Goal: Task Accomplishment & Management: Manage account settings

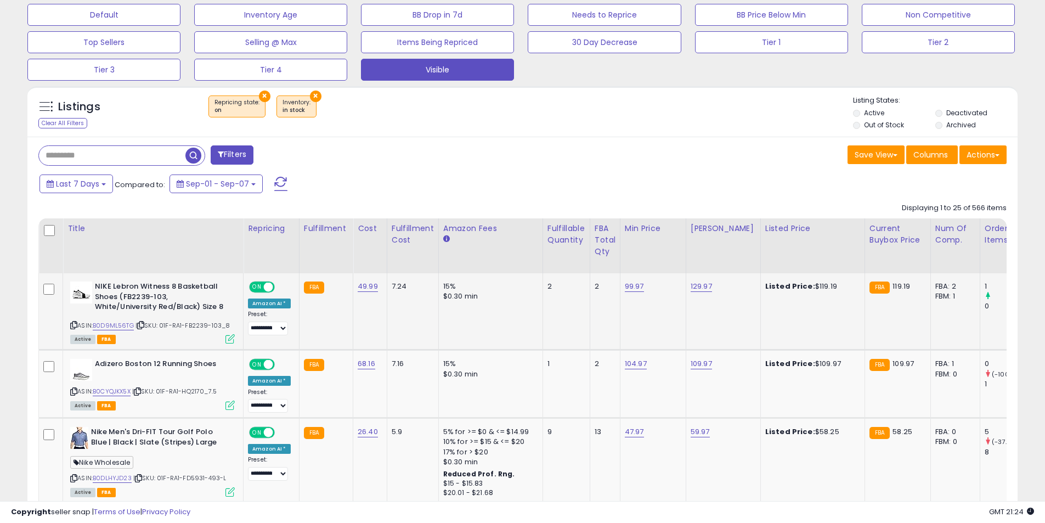
scroll to position [411, 0]
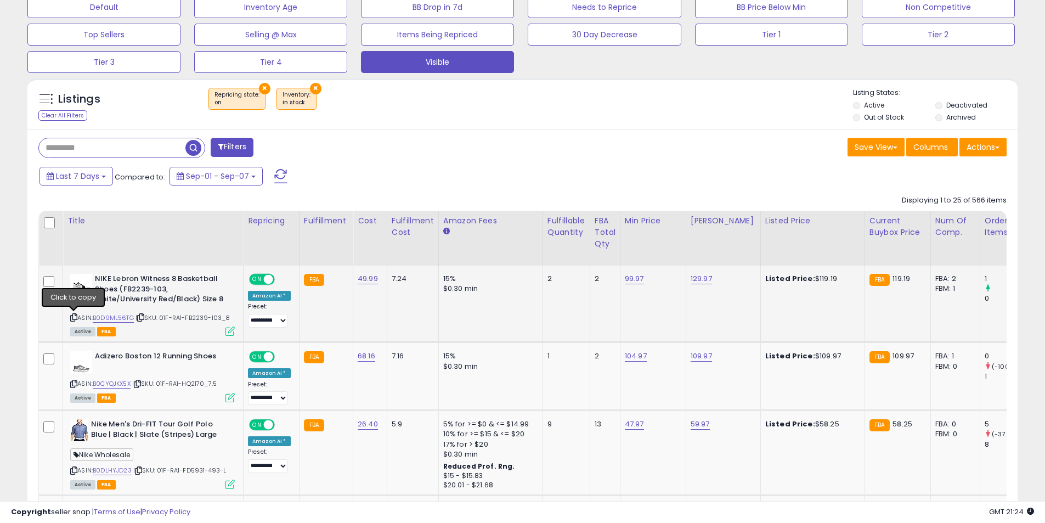
click at [75, 316] on icon at bounding box center [73, 317] width 7 height 6
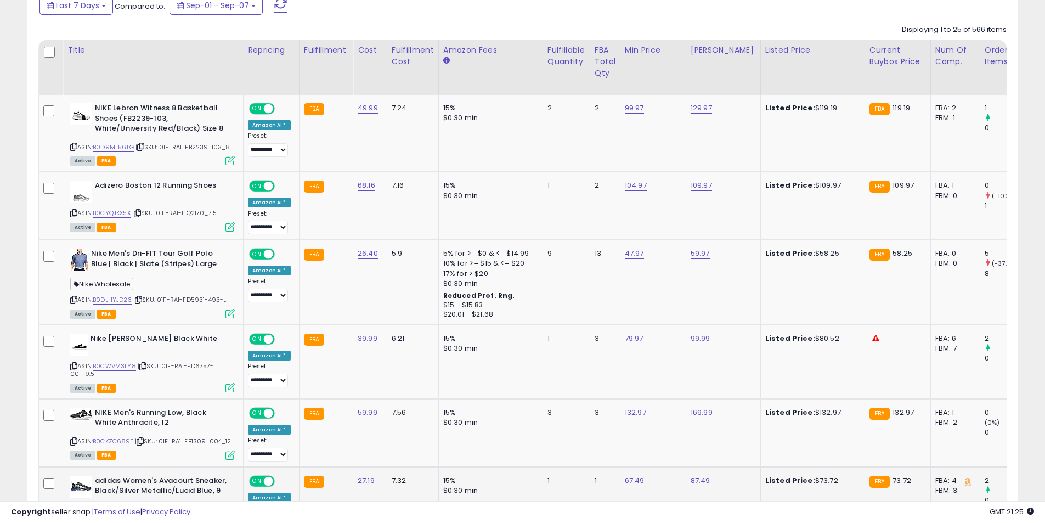
scroll to position [685, 0]
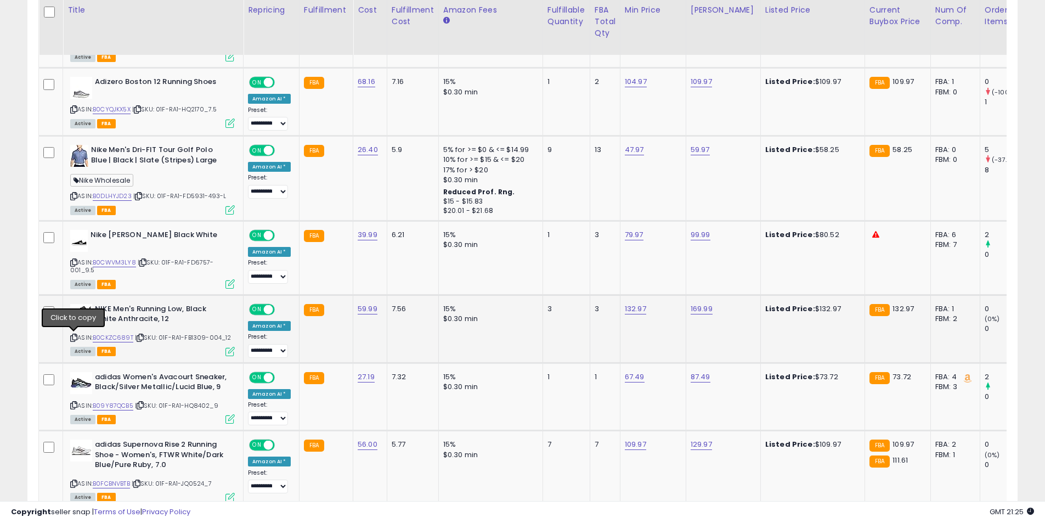
click at [75, 338] on icon at bounding box center [73, 337] width 7 height 6
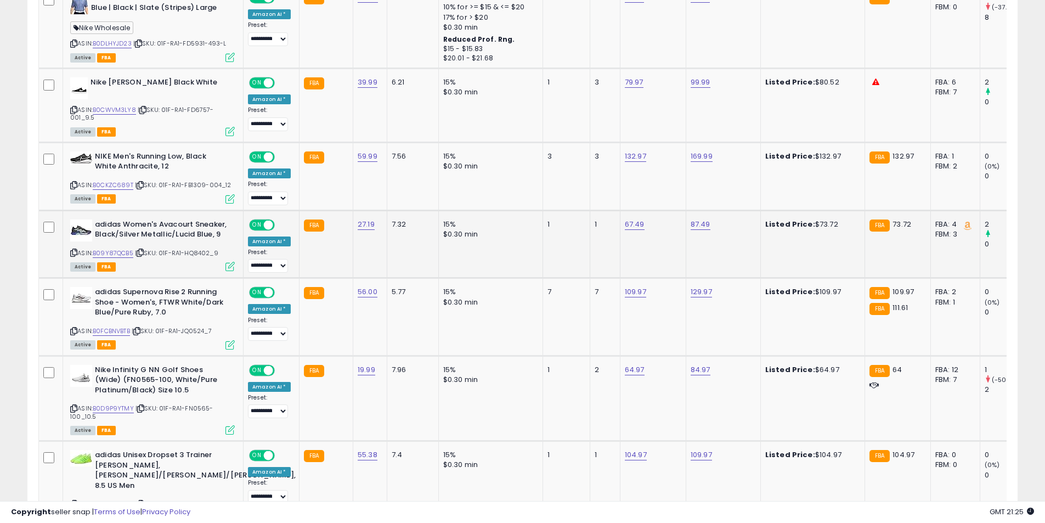
scroll to position [849, 0]
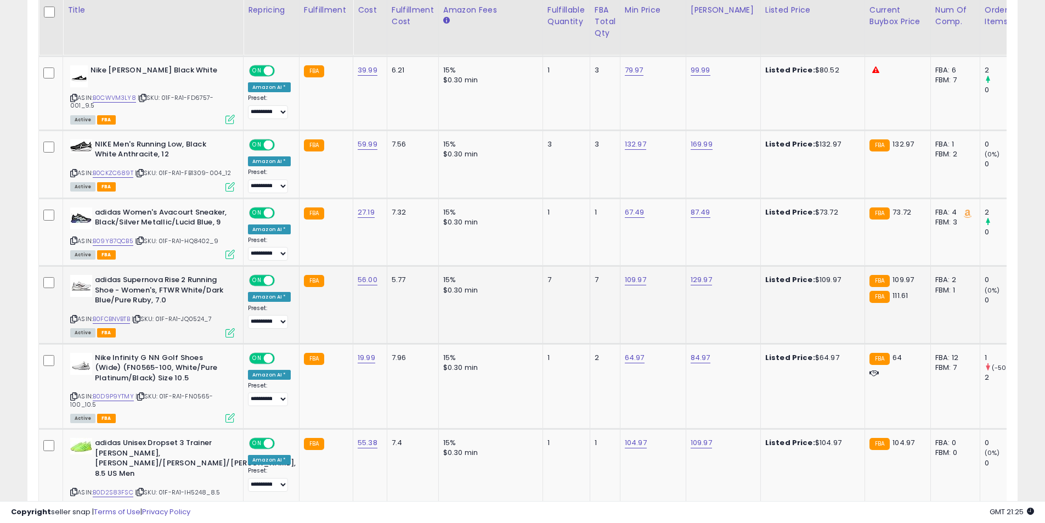
click at [72, 316] on icon at bounding box center [73, 319] width 7 height 6
click at [698, 277] on link "129.97" at bounding box center [700, 279] width 21 height 11
drag, startPoint x: 668, startPoint y: 249, endPoint x: 596, endPoint y: 252, distance: 71.9
type input "******"
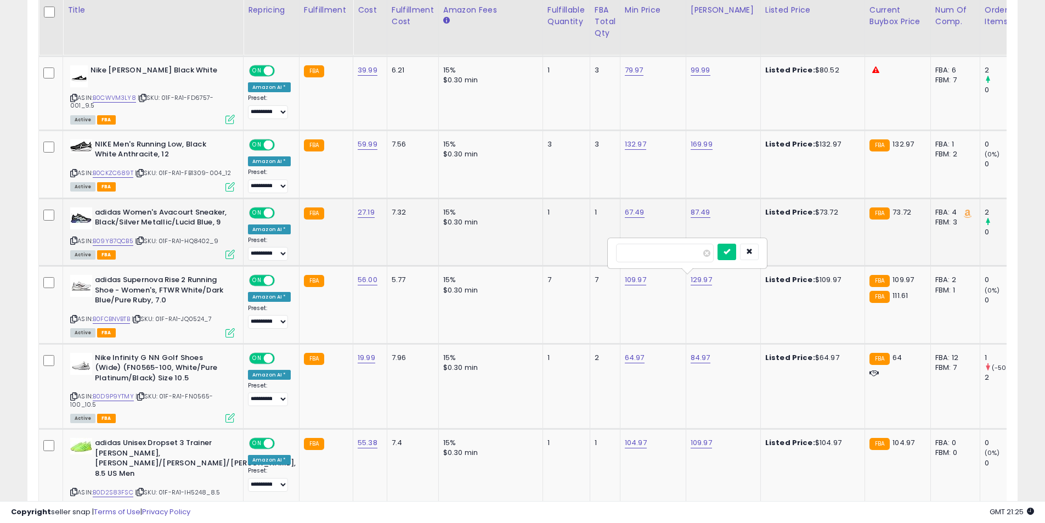
click button "submit" at bounding box center [726, 251] width 19 height 16
click at [629, 281] on link "109.97" at bounding box center [635, 279] width 21 height 11
drag, startPoint x: 599, startPoint y: 253, endPoint x: 521, endPoint y: 249, distance: 78.5
type input "******"
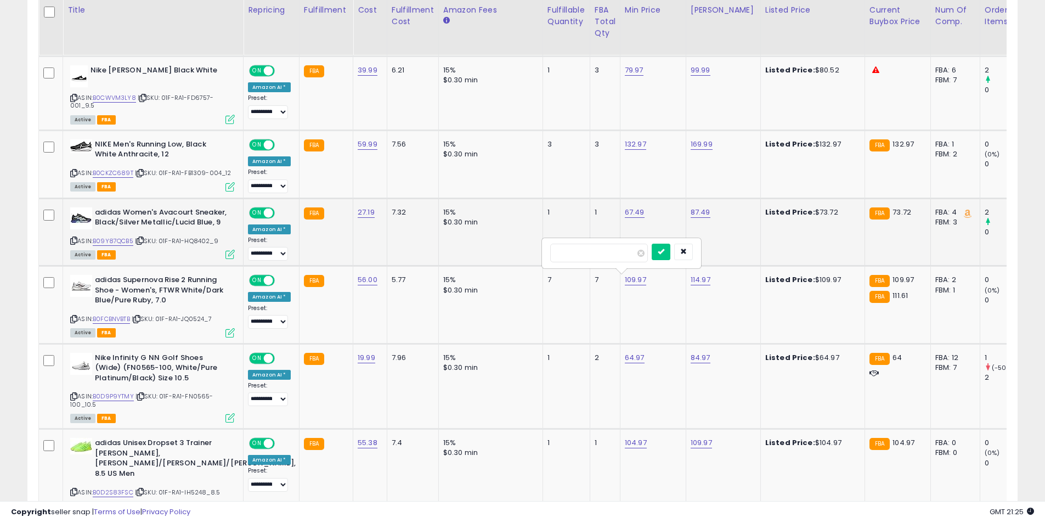
click button "submit" at bounding box center [660, 251] width 19 height 16
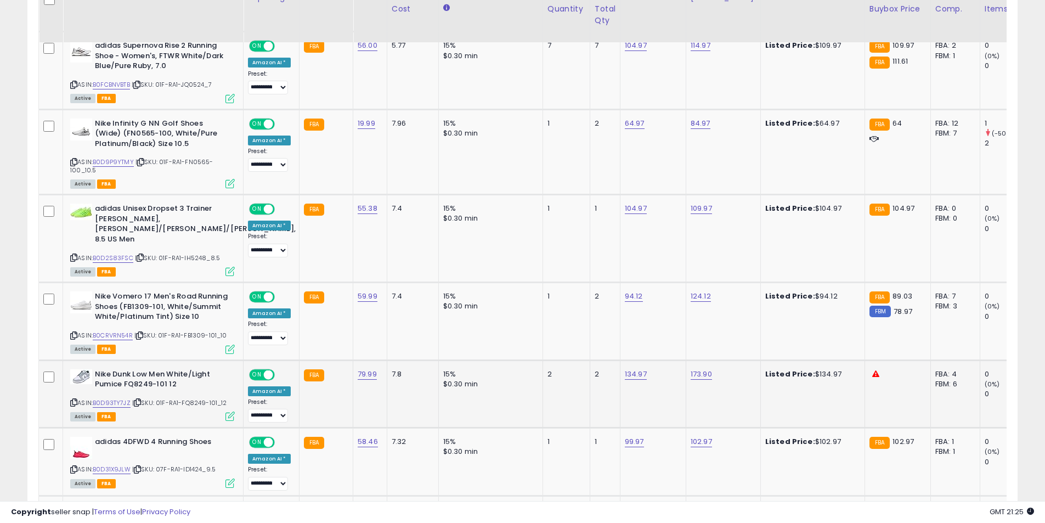
scroll to position [1124, 0]
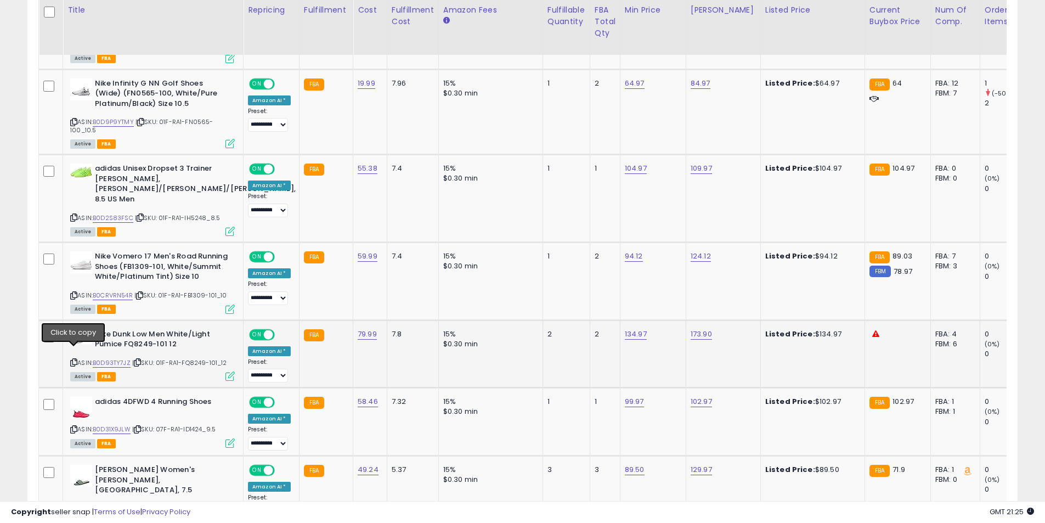
click at [73, 359] on icon at bounding box center [73, 362] width 7 height 6
click at [625, 328] on link "134.97" at bounding box center [636, 333] width 22 height 11
drag, startPoint x: 605, startPoint y: 293, endPoint x: 485, endPoint y: 294, distance: 119.5
click at [485, 294] on tbody "**********" at bounding box center [906, 513] width 1735 height 1920
type input "******"
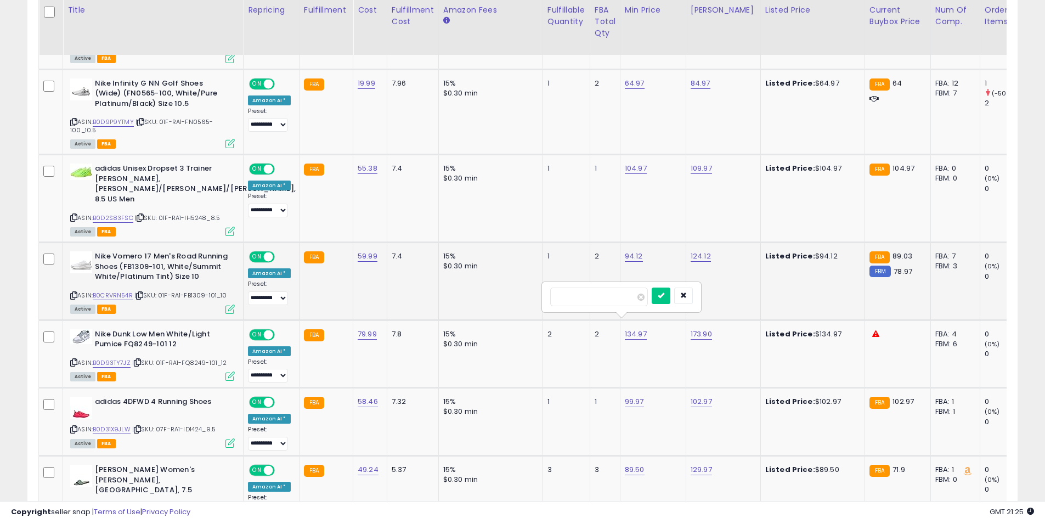
click button "submit" at bounding box center [660, 295] width 19 height 16
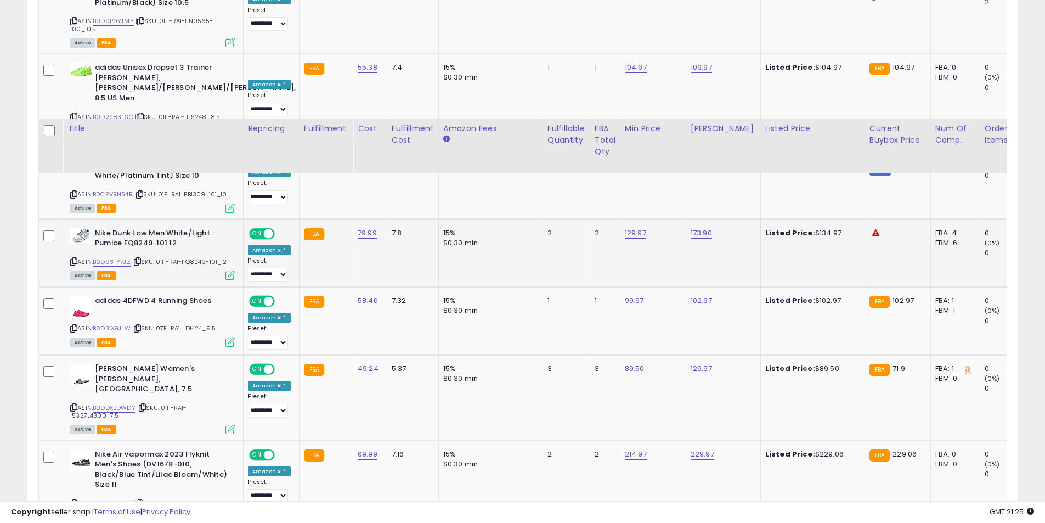
scroll to position [1343, 0]
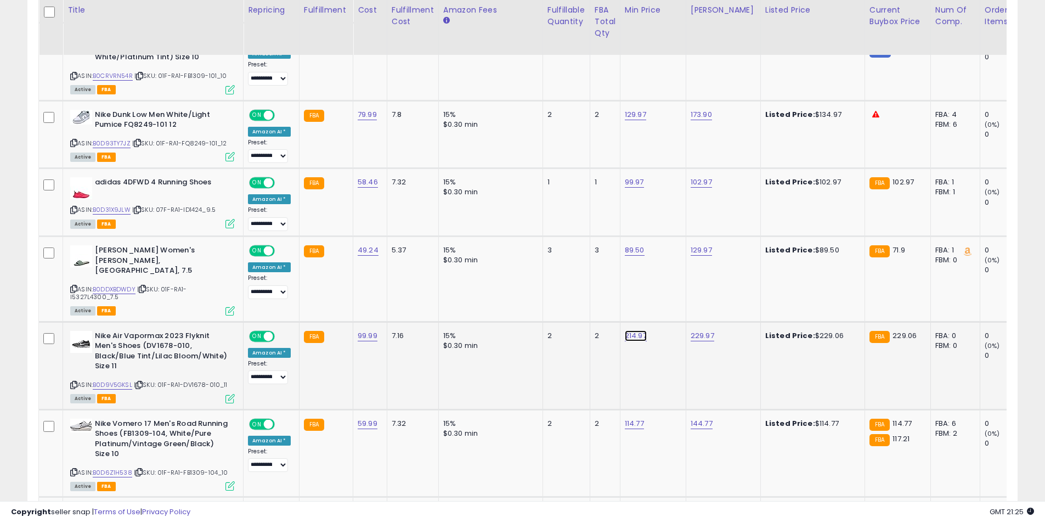
click at [631, 330] on link "214.97" at bounding box center [636, 335] width 22 height 11
drag, startPoint x: 609, startPoint y: 291, endPoint x: 495, endPoint y: 284, distance: 114.2
click at [495, 286] on tbody "**********" at bounding box center [906, 293] width 1735 height 1920
type input "******"
click button "submit" at bounding box center [660, 287] width 19 height 16
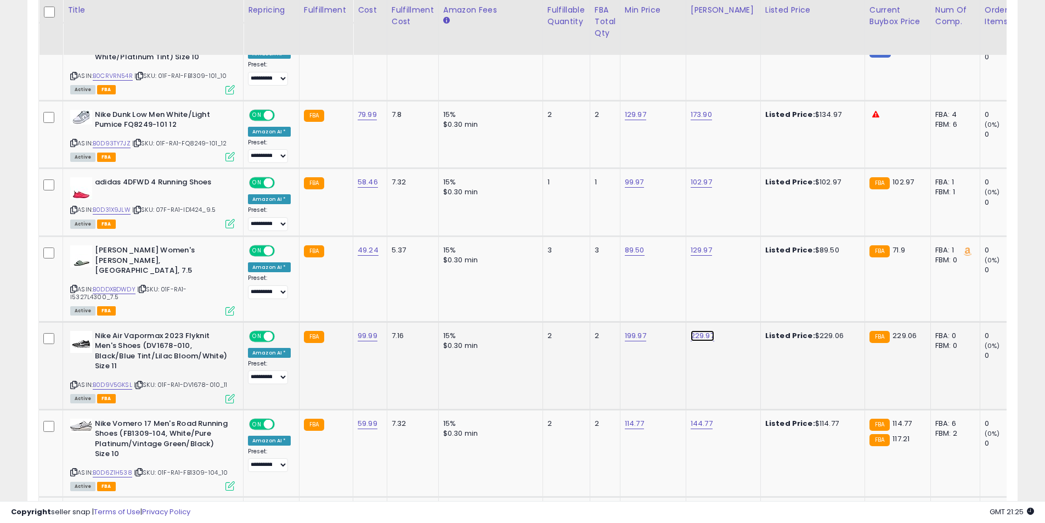
click at [690, 330] on link "229.97" at bounding box center [702, 335] width 24 height 11
drag, startPoint x: 640, startPoint y: 287, endPoint x: 572, endPoint y: 285, distance: 68.0
click at [570, 285] on tbody "**********" at bounding box center [906, 293] width 1735 height 1920
type input "******"
click button "submit" at bounding box center [727, 287] width 19 height 16
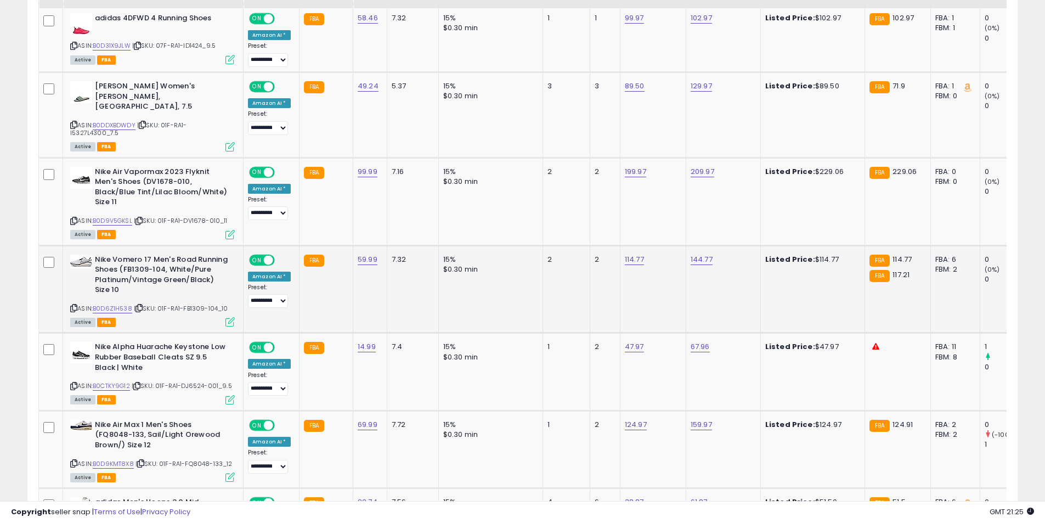
scroll to position [1507, 0]
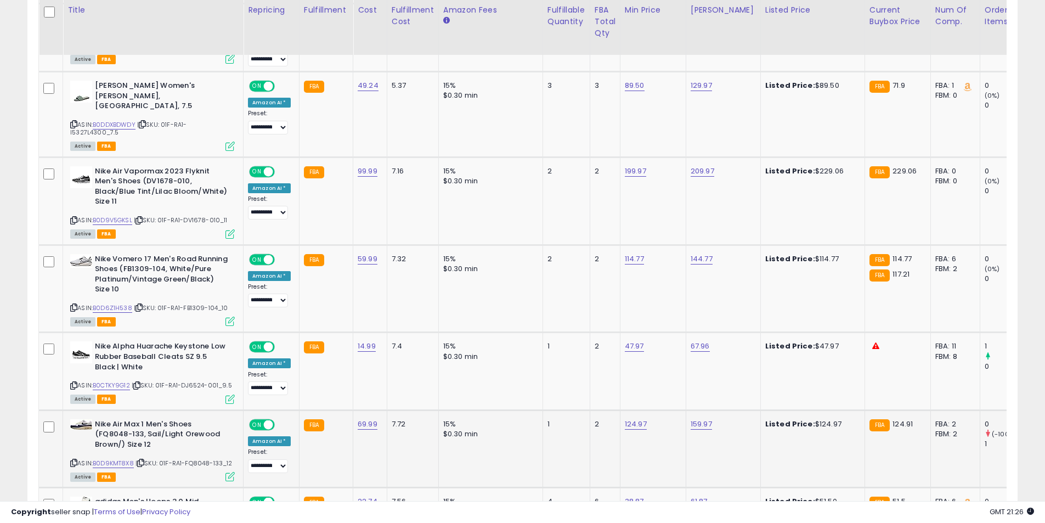
click at [69, 441] on div "Nike Air Max 1 Men's Shoes (FQ8048-133, Sail/Light Orewood Brown/) Size 12 ASIN…" at bounding box center [150, 449] width 167 height 61
click at [72, 460] on icon at bounding box center [73, 463] width 7 height 6
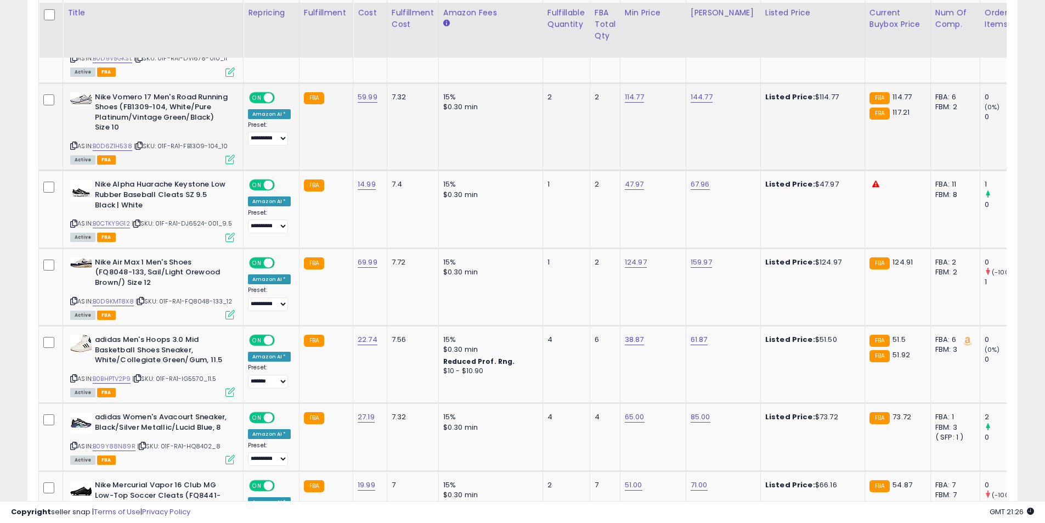
scroll to position [1672, 0]
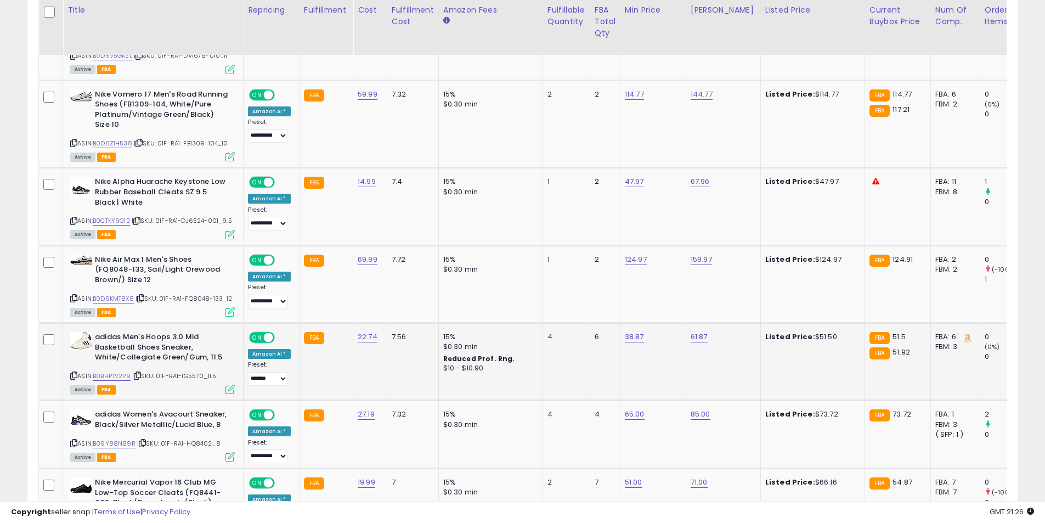
click at [75, 372] on icon at bounding box center [73, 375] width 7 height 6
click at [626, 331] on link "38.87" at bounding box center [634, 336] width 19 height 11
drag, startPoint x: 616, startPoint y: 283, endPoint x: 487, endPoint y: 290, distance: 128.5
type input "*****"
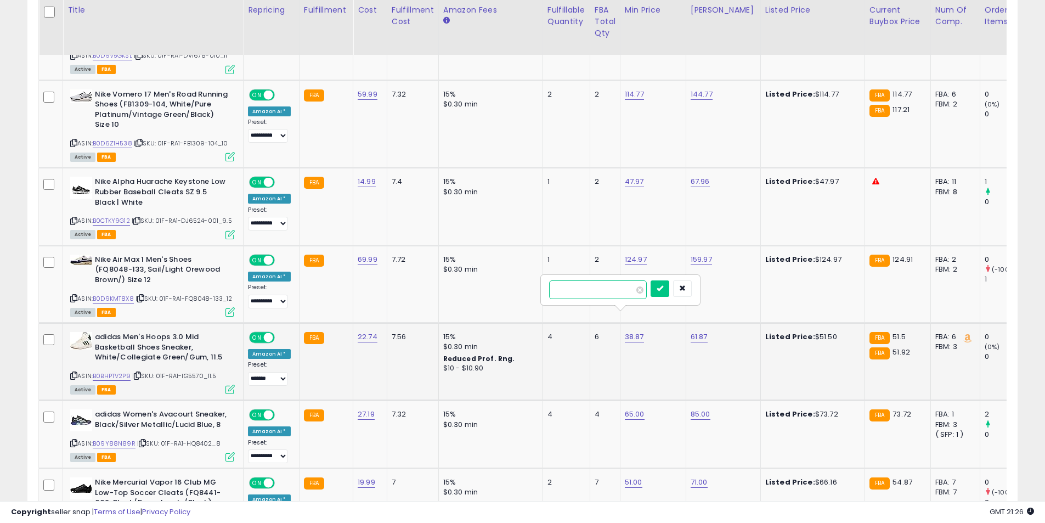
click button "submit" at bounding box center [659, 288] width 19 height 16
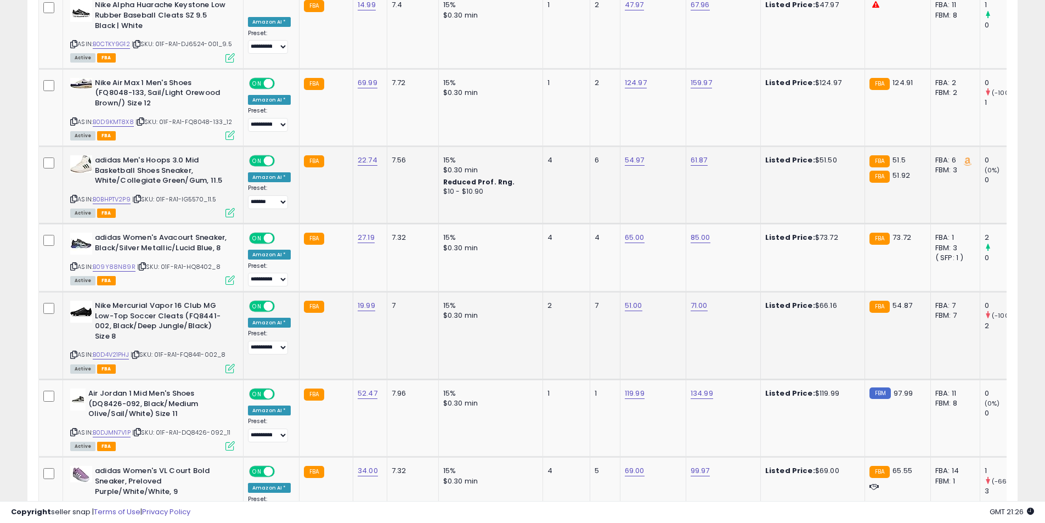
scroll to position [1891, 0]
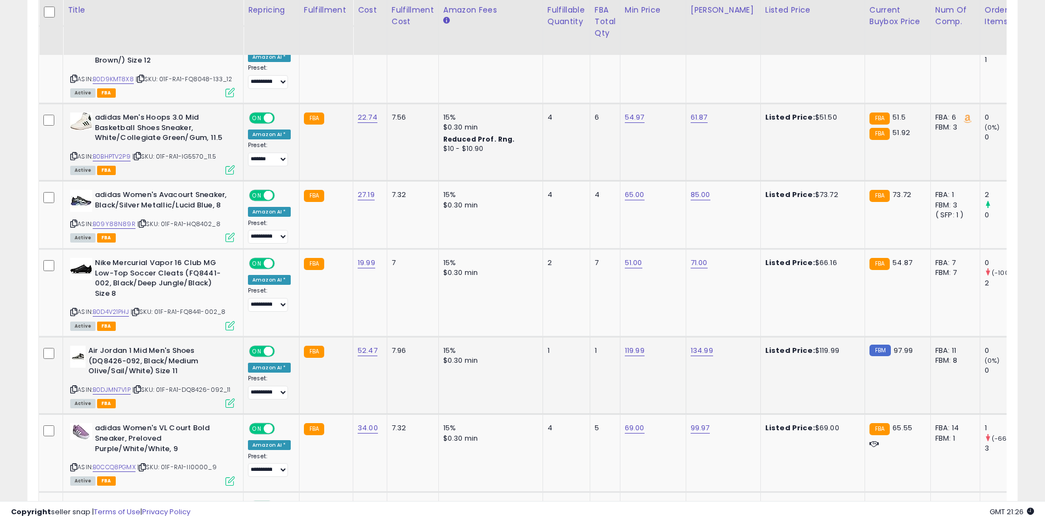
click at [73, 386] on icon at bounding box center [73, 389] width 7 height 6
click at [625, 345] on link "119.99" at bounding box center [635, 350] width 20 height 11
drag, startPoint x: 601, startPoint y: 296, endPoint x: 468, endPoint y: 295, distance: 132.7
type input "******"
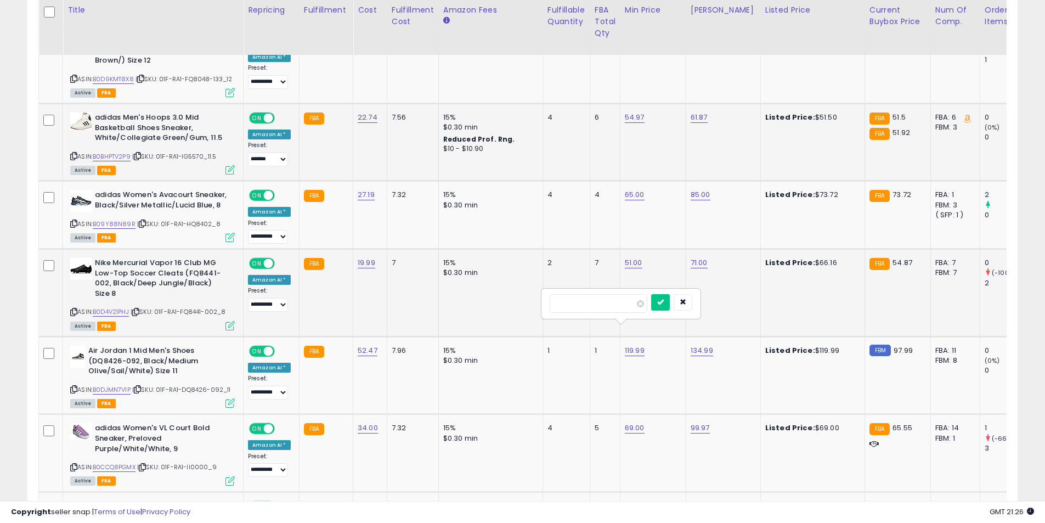
click button "submit" at bounding box center [660, 302] width 19 height 16
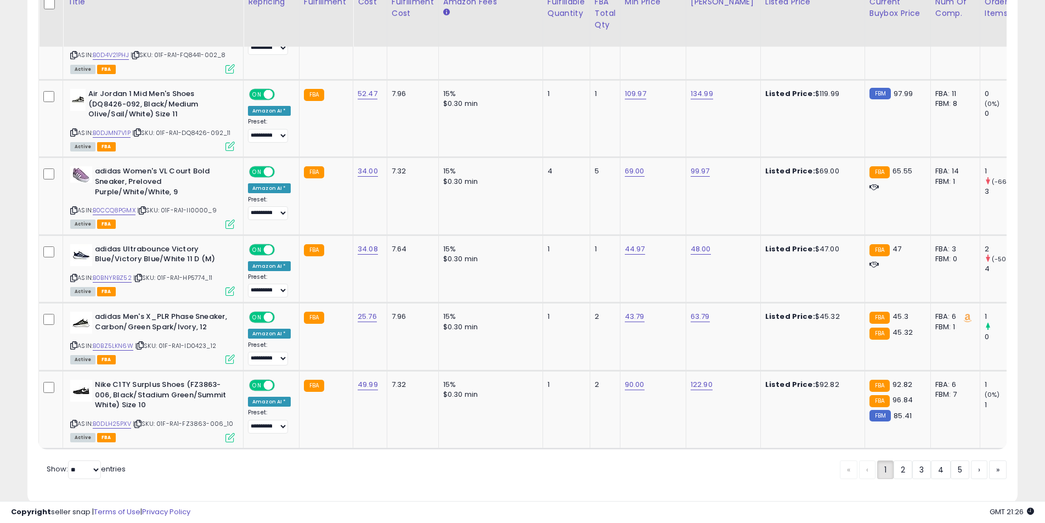
scroll to position [2157, 0]
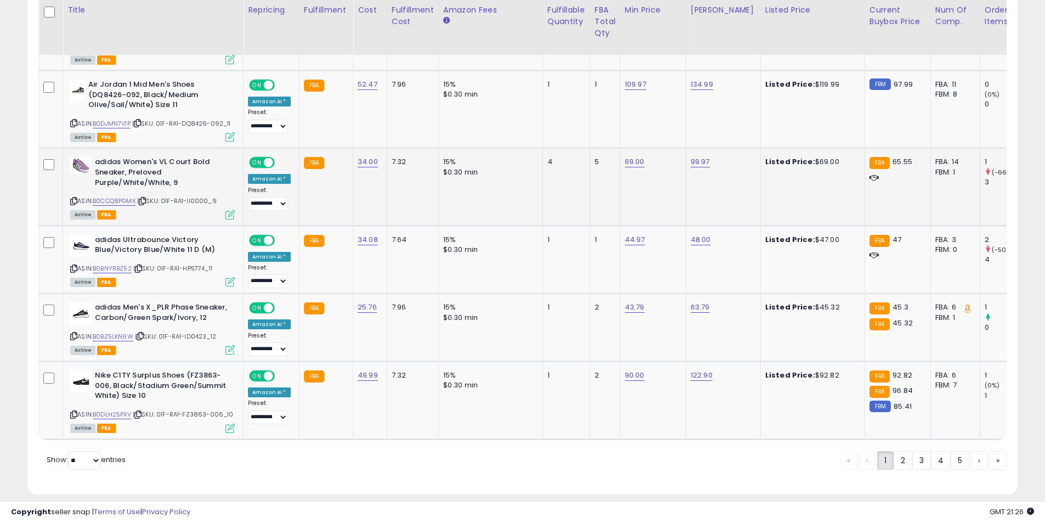
click at [76, 198] on icon at bounding box center [73, 201] width 7 height 6
click at [906, 451] on link "2" at bounding box center [902, 460] width 19 height 19
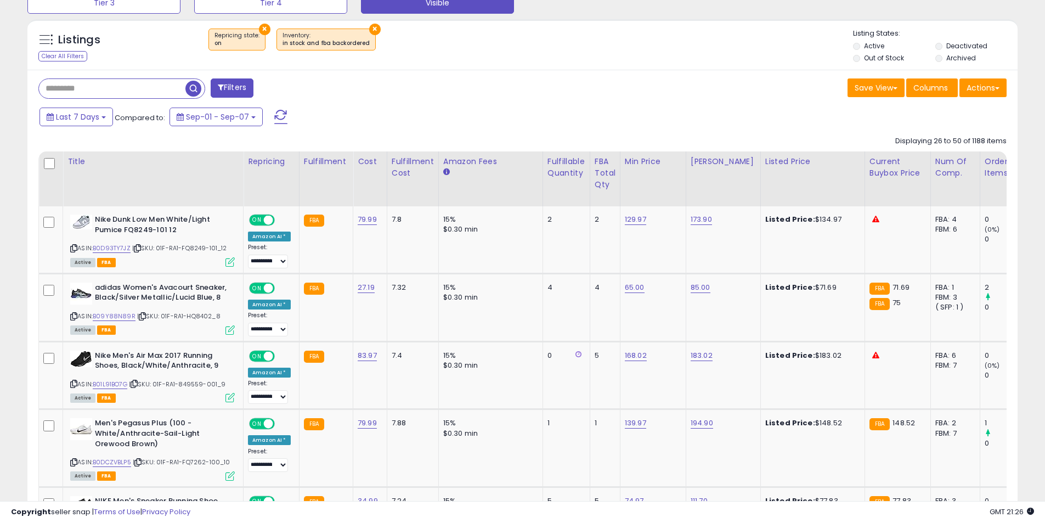
scroll to position [477, 0]
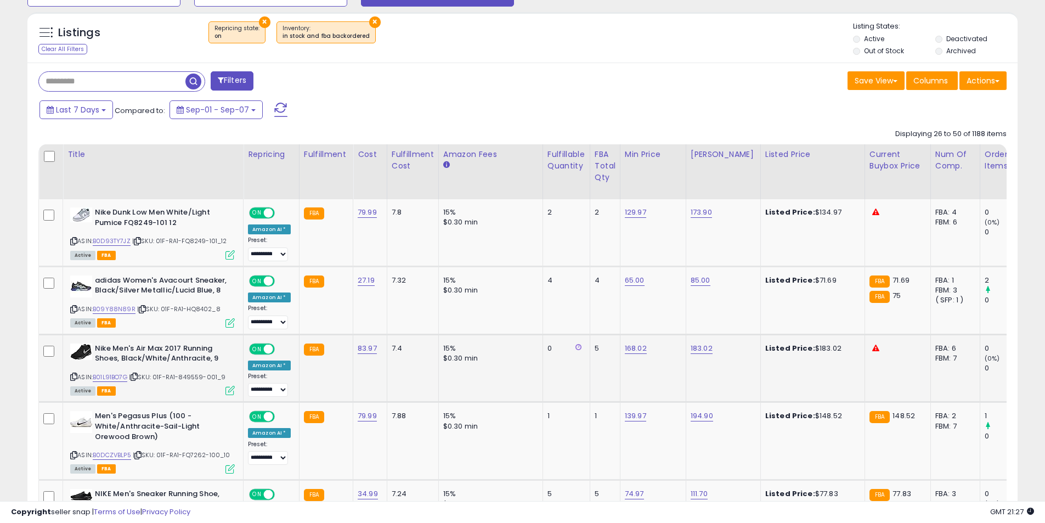
click at [426, 385] on td "7.4" at bounding box center [413, 368] width 52 height 68
click at [72, 376] on icon at bounding box center [73, 376] width 7 height 6
click at [627, 344] on link "168.02" at bounding box center [636, 348] width 22 height 11
drag, startPoint x: 625, startPoint y: 322, endPoint x: 484, endPoint y: 319, distance: 141.5
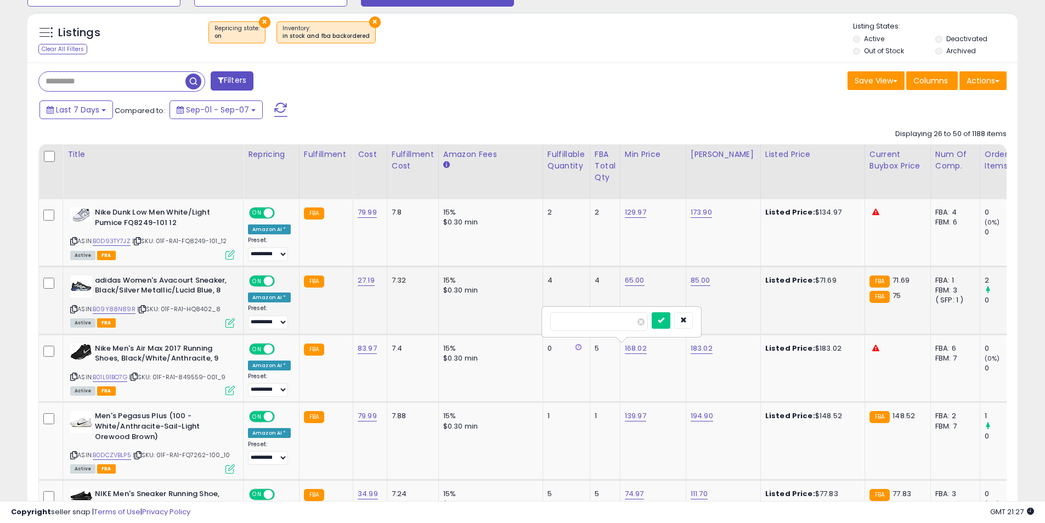
type input "******"
click button "submit" at bounding box center [660, 320] width 19 height 16
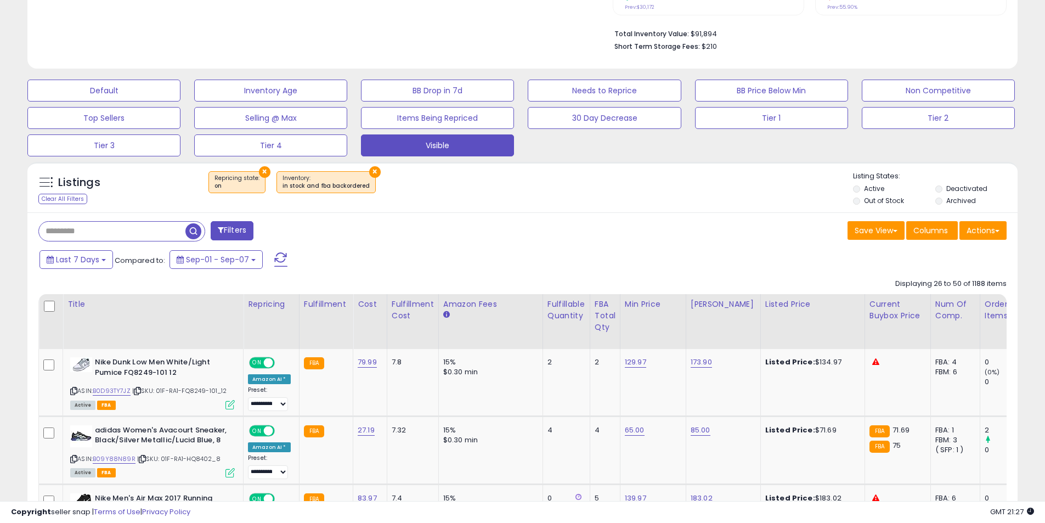
scroll to position [313, 0]
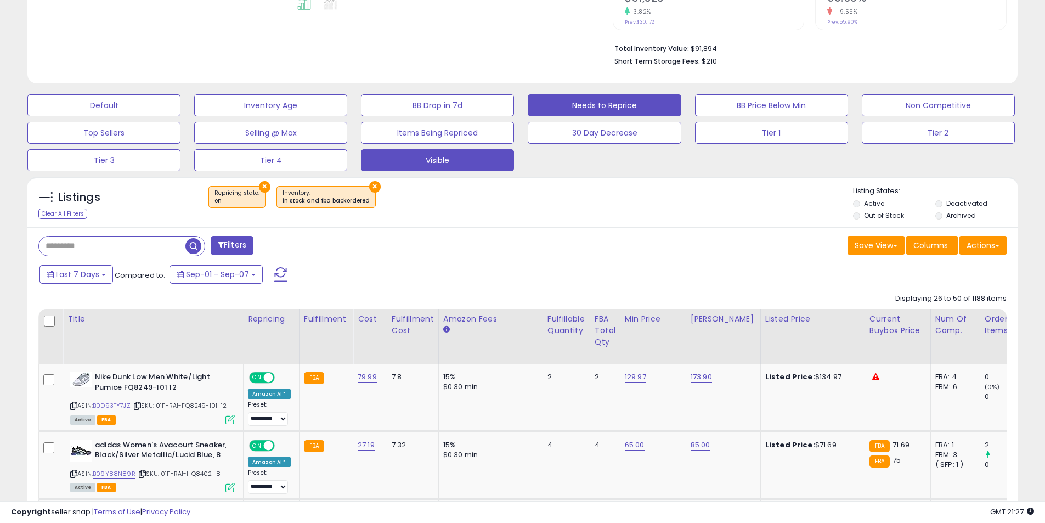
click at [634, 100] on button "Needs to Reprice" at bounding box center [604, 105] width 153 height 22
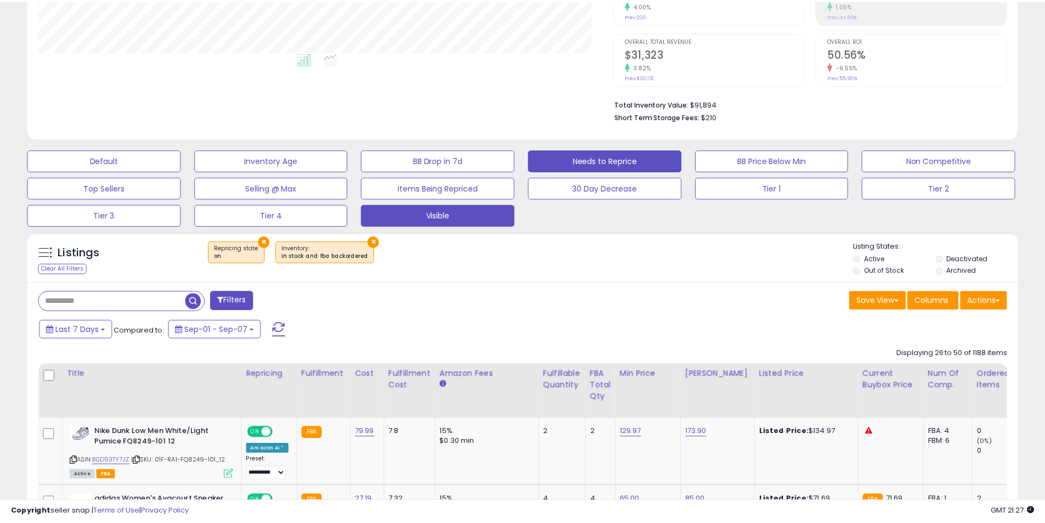
scroll to position [225, 579]
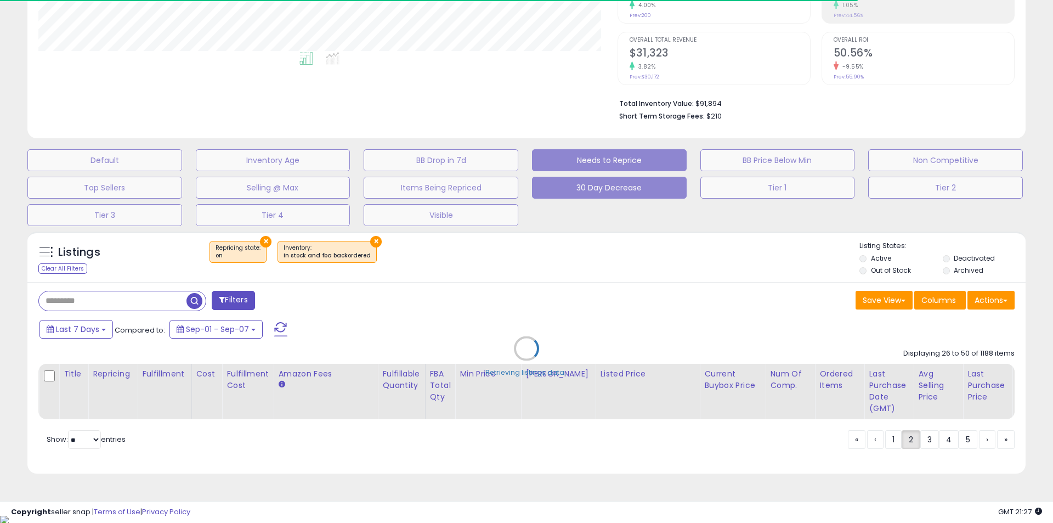
select select "**"
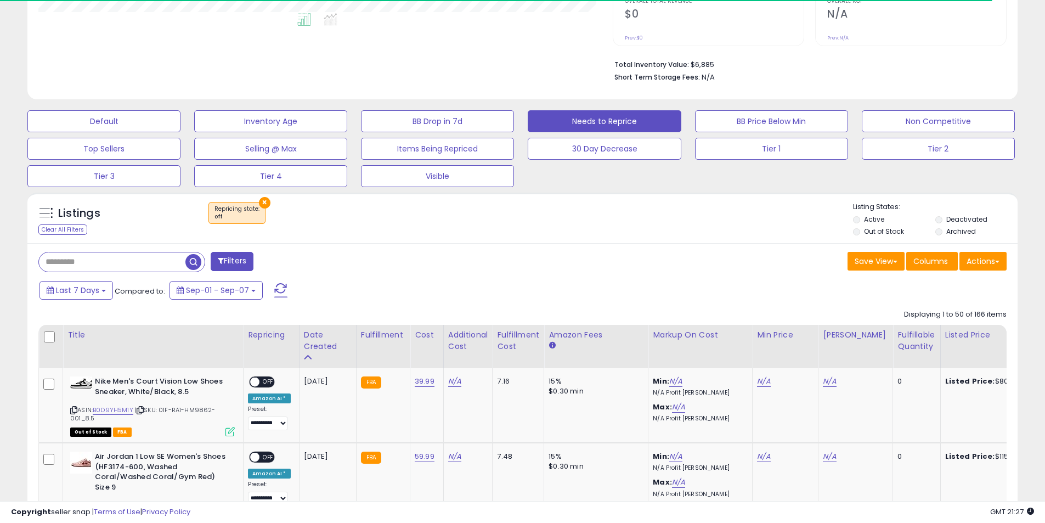
scroll to position [313, 0]
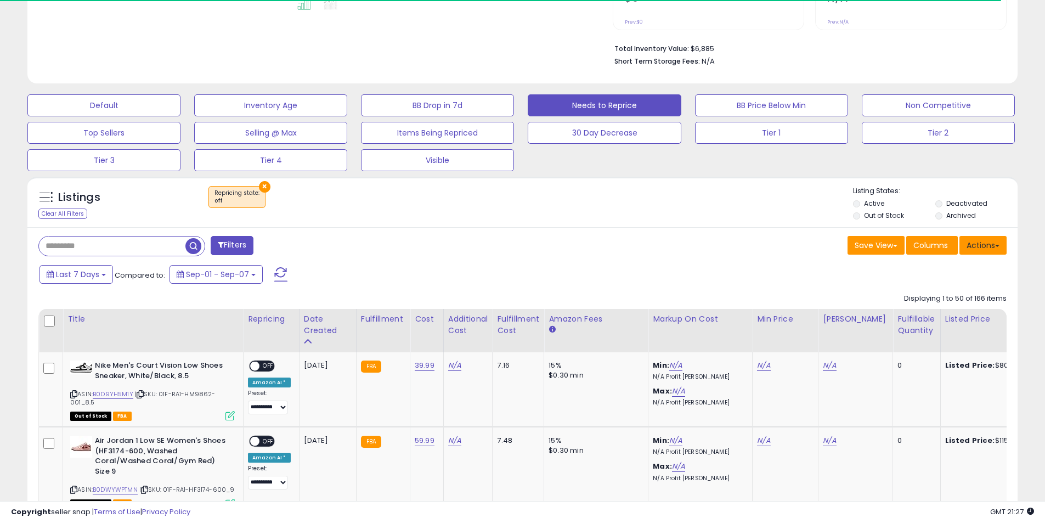
click at [987, 249] on button "Actions" at bounding box center [982, 245] width 47 height 19
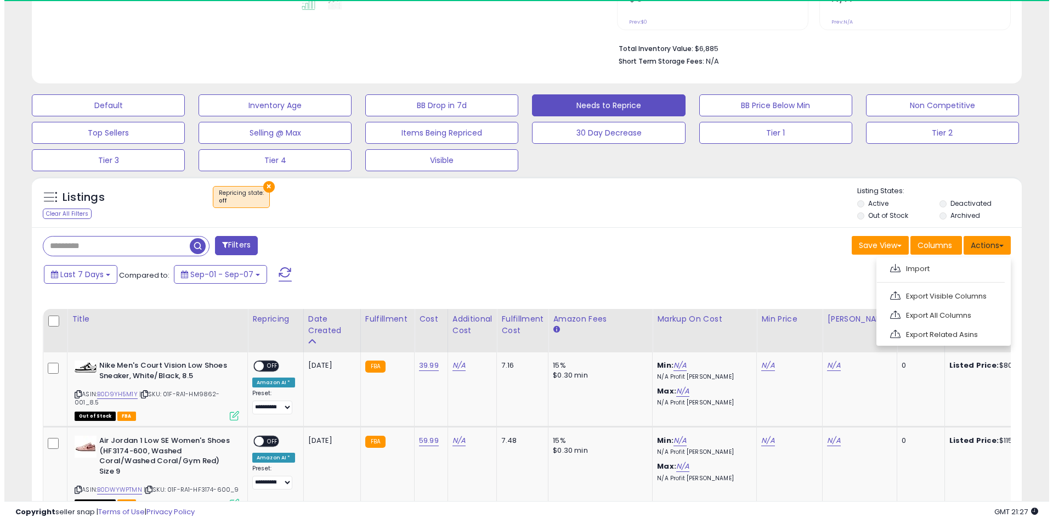
scroll to position [225, 574]
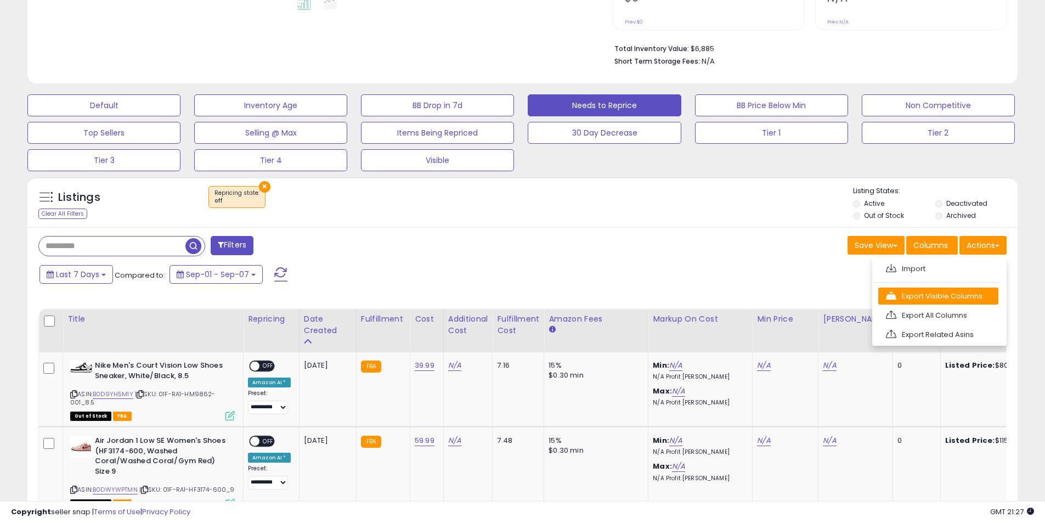
click at [945, 297] on link "Export Visible Columns" at bounding box center [938, 295] width 120 height 17
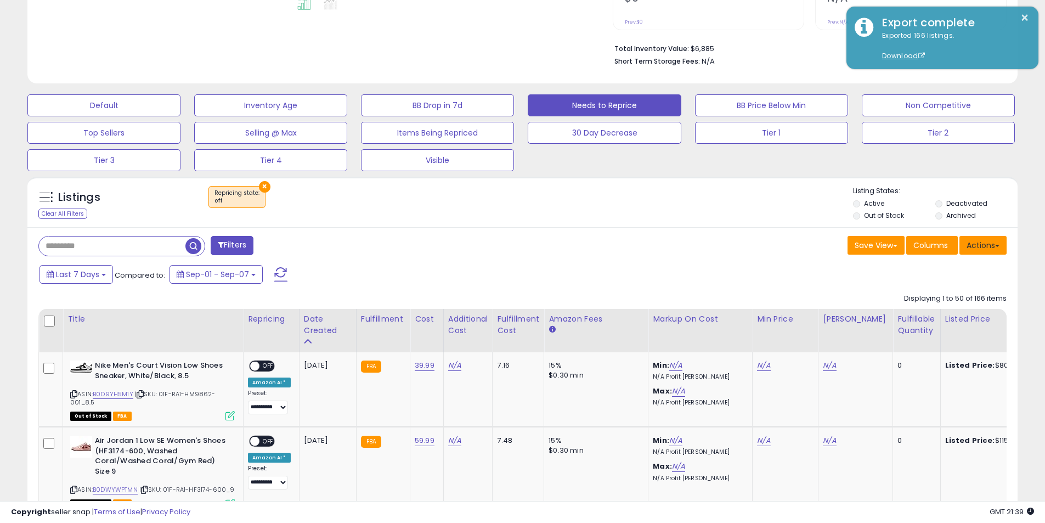
click at [977, 237] on button "Actions" at bounding box center [982, 245] width 47 height 19
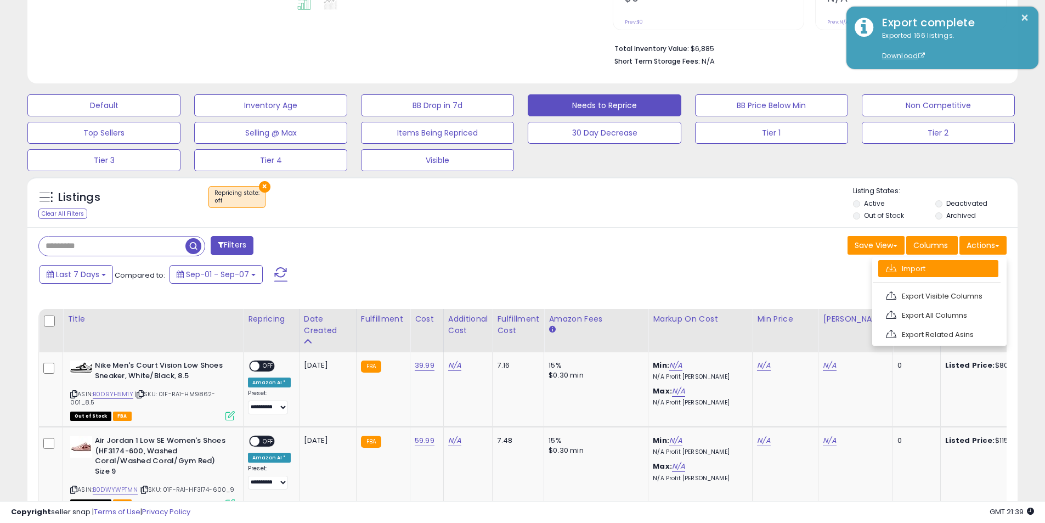
click at [962, 265] on link "Import" at bounding box center [938, 268] width 120 height 17
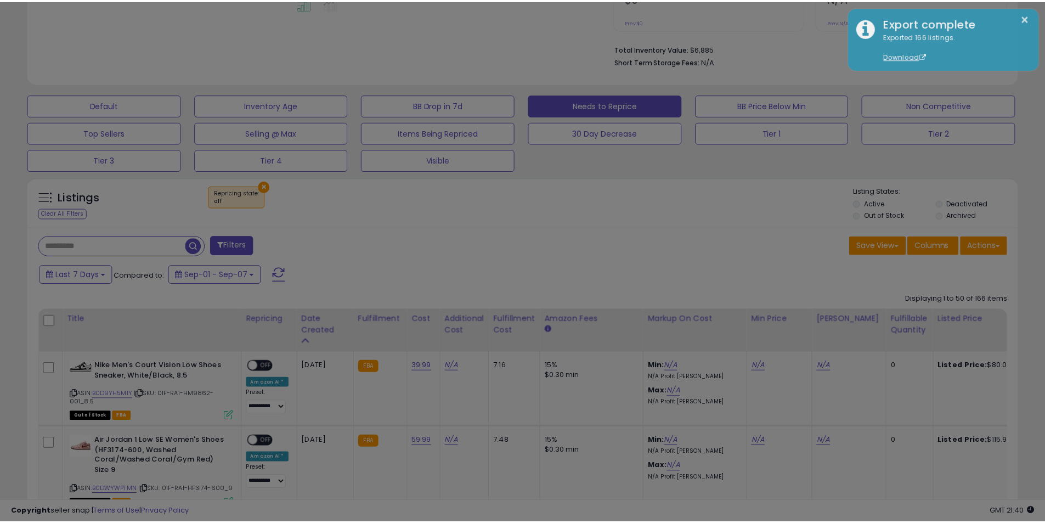
scroll to position [225, 579]
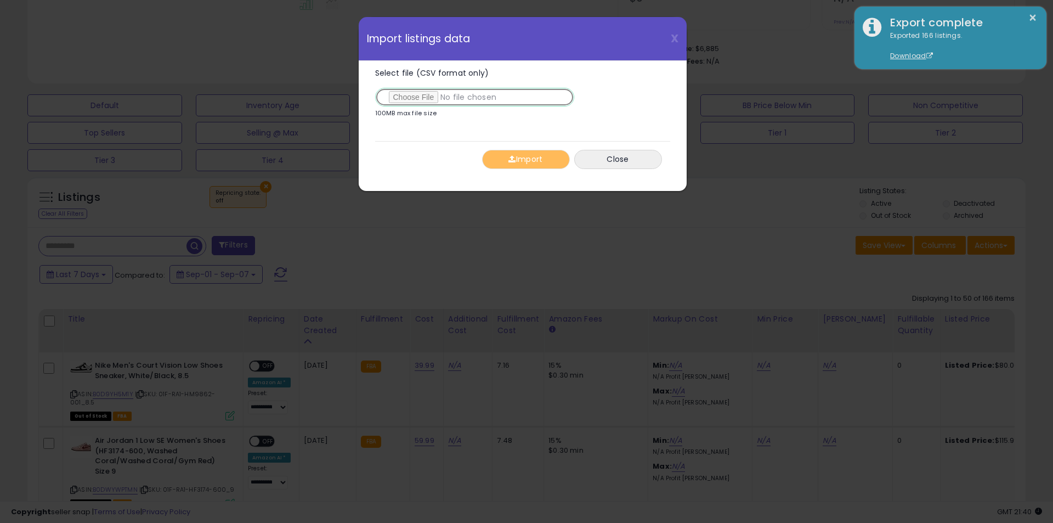
click at [402, 98] on input "Select file (CSV format only)" at bounding box center [474, 97] width 199 height 19
type input "**********"
click at [543, 158] on button "Import" at bounding box center [526, 159] width 88 height 19
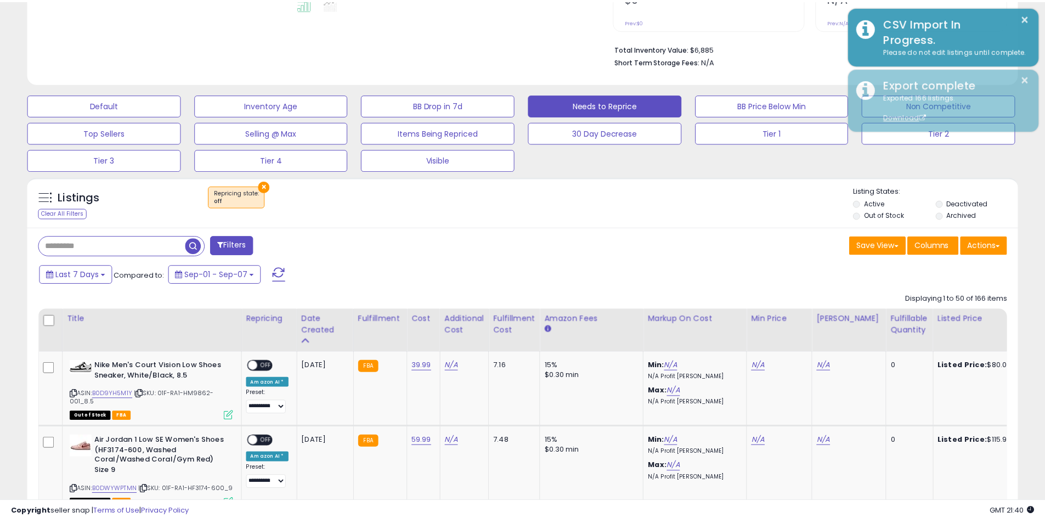
scroll to position [548112, 547763]
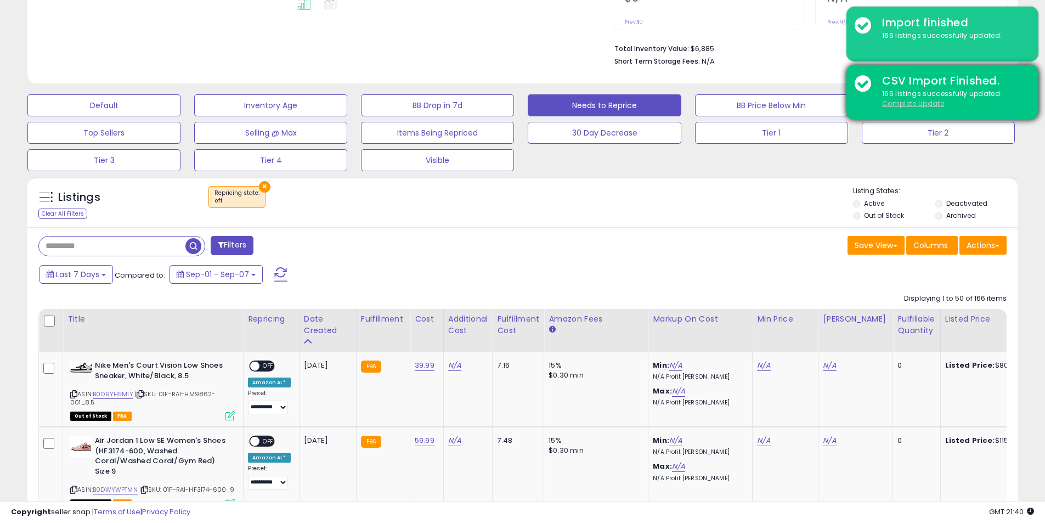
click at [919, 105] on u "Complete Update" at bounding box center [913, 103] width 62 height 9
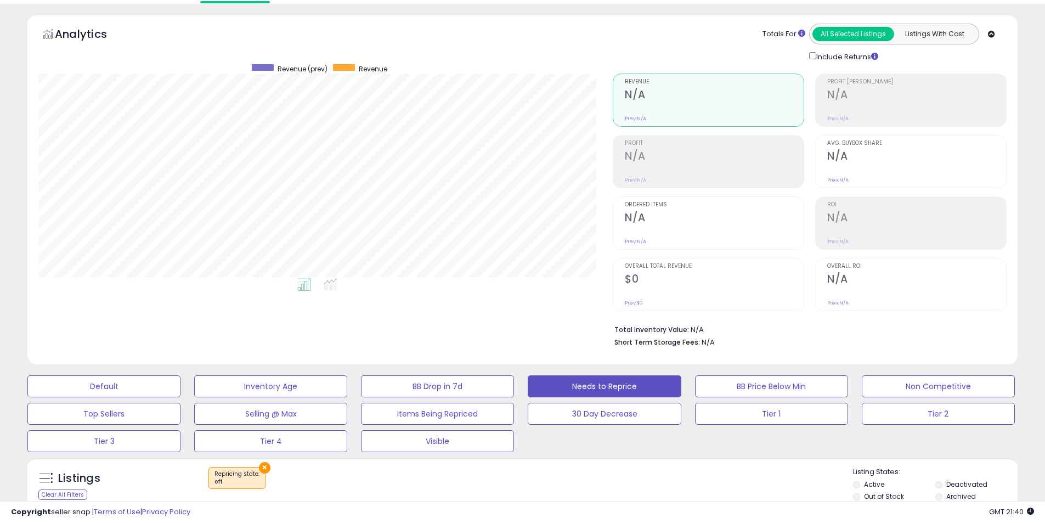
scroll to position [0, 0]
